Goal: Task Accomplishment & Management: Manage account settings

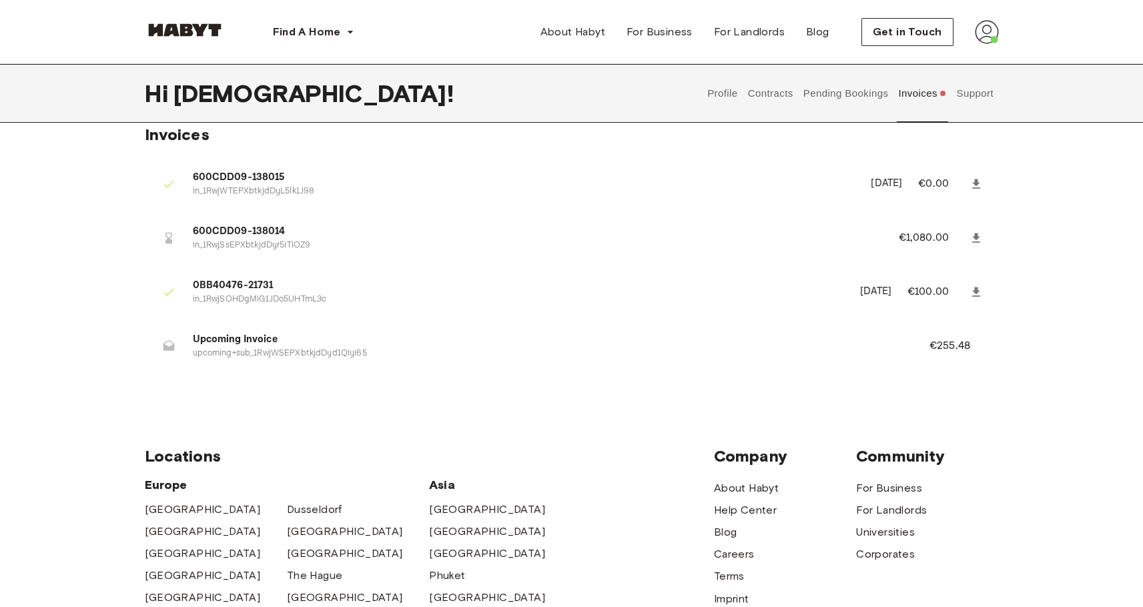
click at [272, 354] on p "upcoming+sub_1RwjWSEPXbtkjdDyd1QIyi65" at bounding box center [545, 354] width 705 height 13
click at [287, 355] on p "upcoming+sub_1RwjWSEPXbtkjdDyd1QIyi65" at bounding box center [545, 354] width 705 height 13
click at [288, 356] on p "upcoming+sub_1RwjWSEPXbtkjdDyd1QIyi65" at bounding box center [545, 354] width 705 height 13
click at [288, 355] on p "upcoming+sub_1RwjWSEPXbtkjdDyd1QIyi65" at bounding box center [545, 354] width 705 height 13
click at [168, 348] on icon at bounding box center [168, 345] width 11 height 11
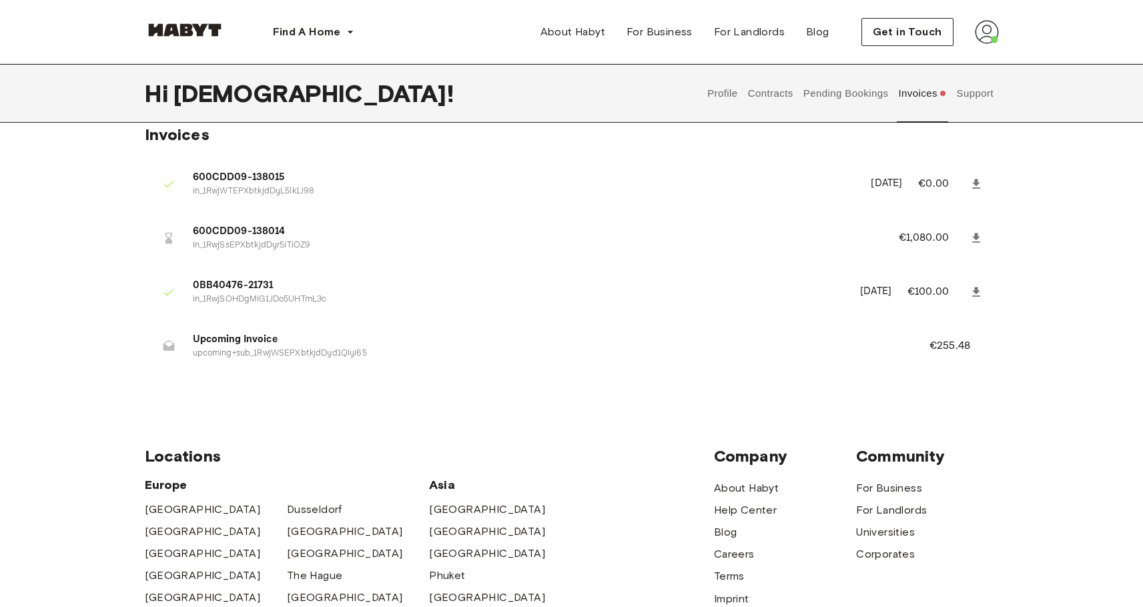
click at [168, 348] on icon at bounding box center [168, 345] width 11 height 11
click at [167, 347] on icon at bounding box center [168, 345] width 11 height 11
click at [165, 347] on icon at bounding box center [168, 345] width 11 height 11
